Goal: Task Accomplishment & Management: Manage account settings

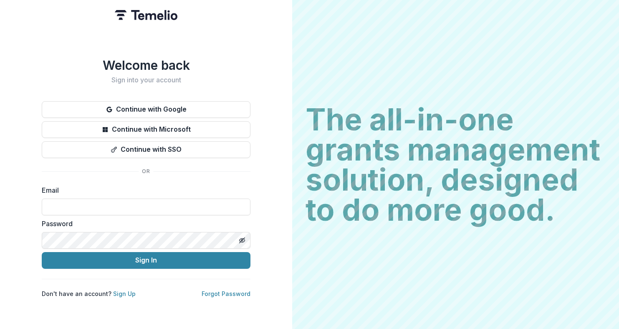
type input "**********"
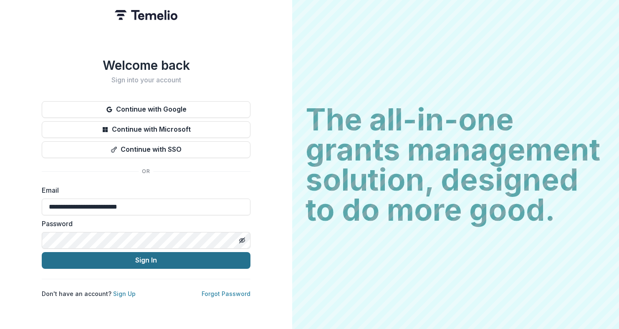
click at [157, 261] on button "Sign In" at bounding box center [146, 260] width 209 height 17
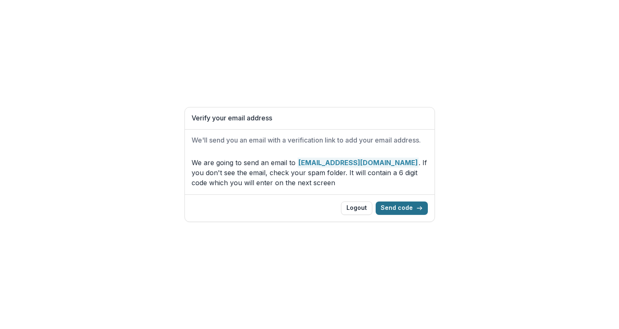
click at [395, 206] on button "Send code" at bounding box center [402, 207] width 52 height 13
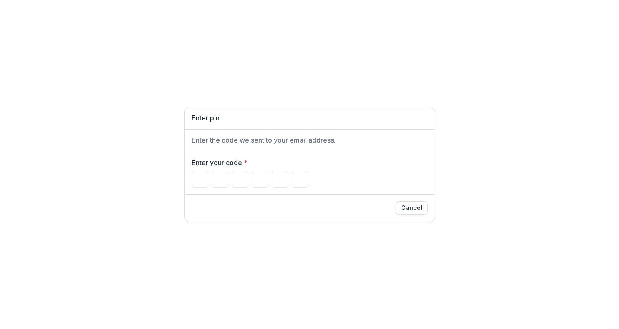
type input "*"
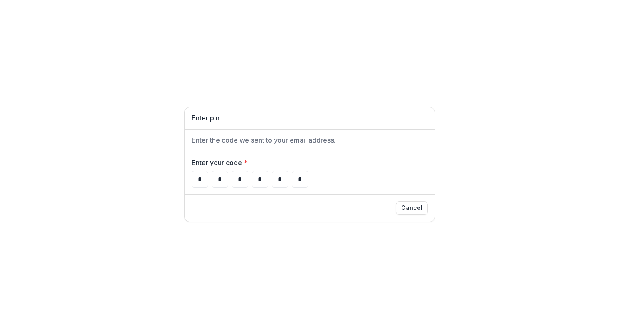
type input "*"
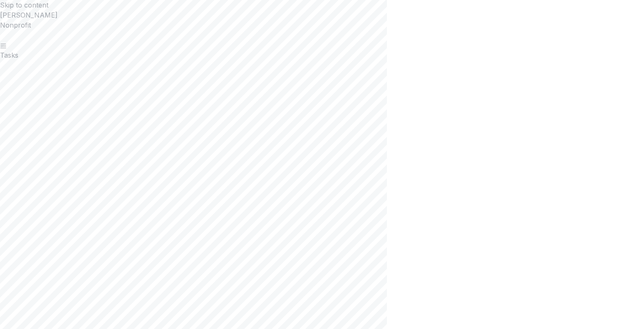
scroll to position [219, 0]
